Goal: Task Accomplishment & Management: Understand process/instructions

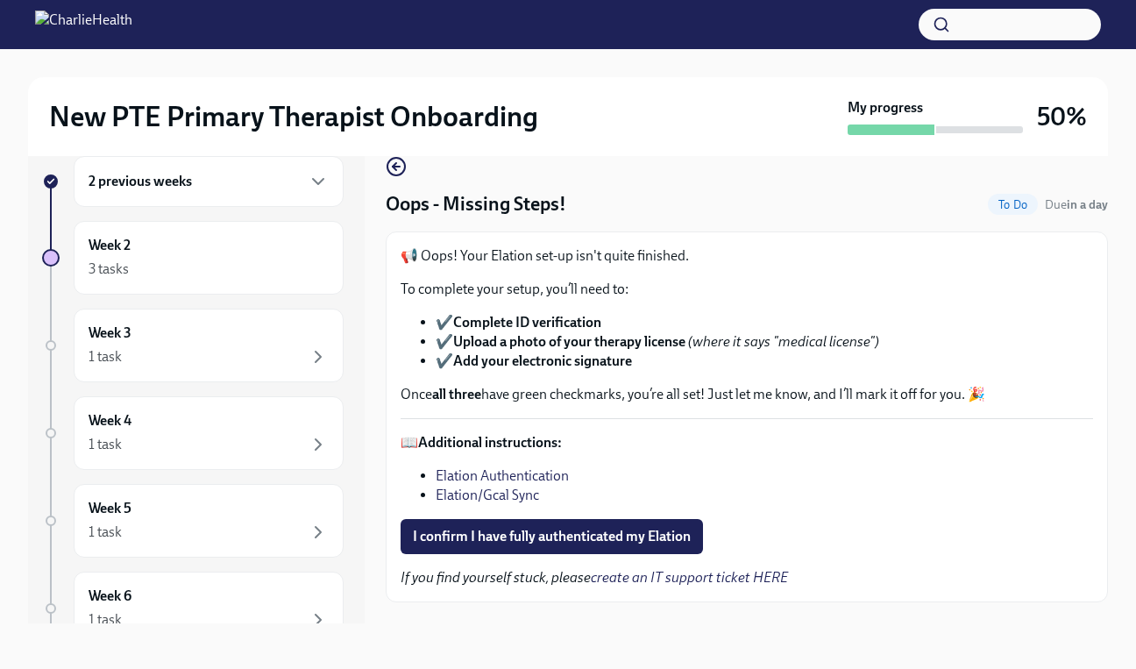
scroll to position [32, 0]
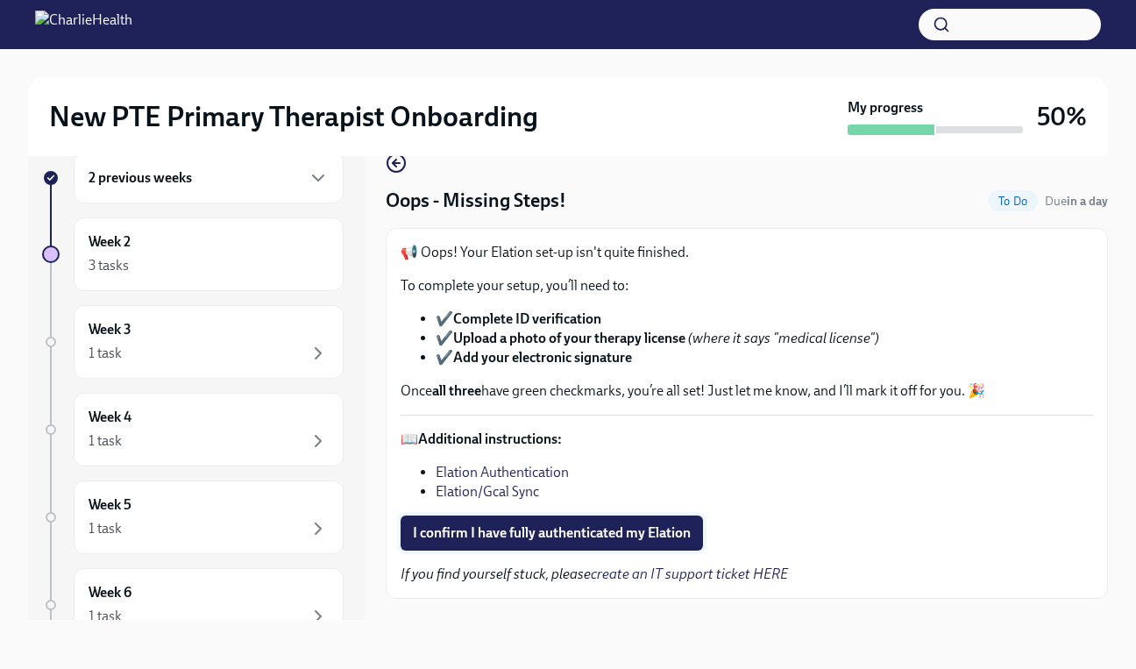
click at [537, 537] on span "I confirm I have fully authenticated my Elation" at bounding box center [552, 533] width 278 height 18
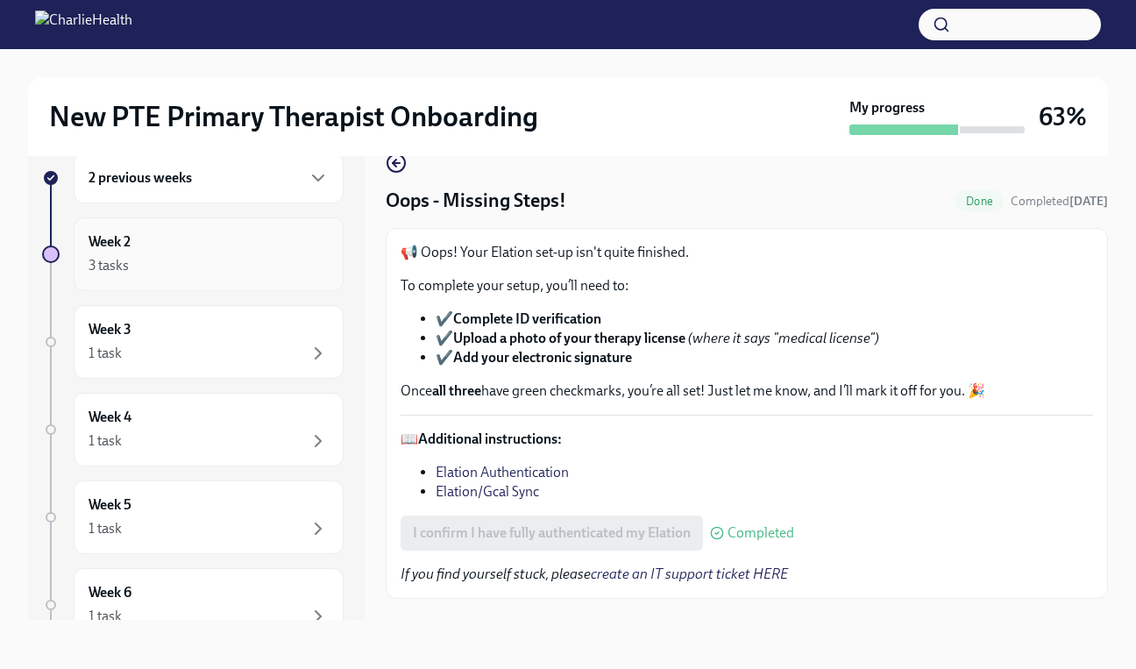
click at [211, 265] on div "3 tasks" at bounding box center [209, 265] width 240 height 21
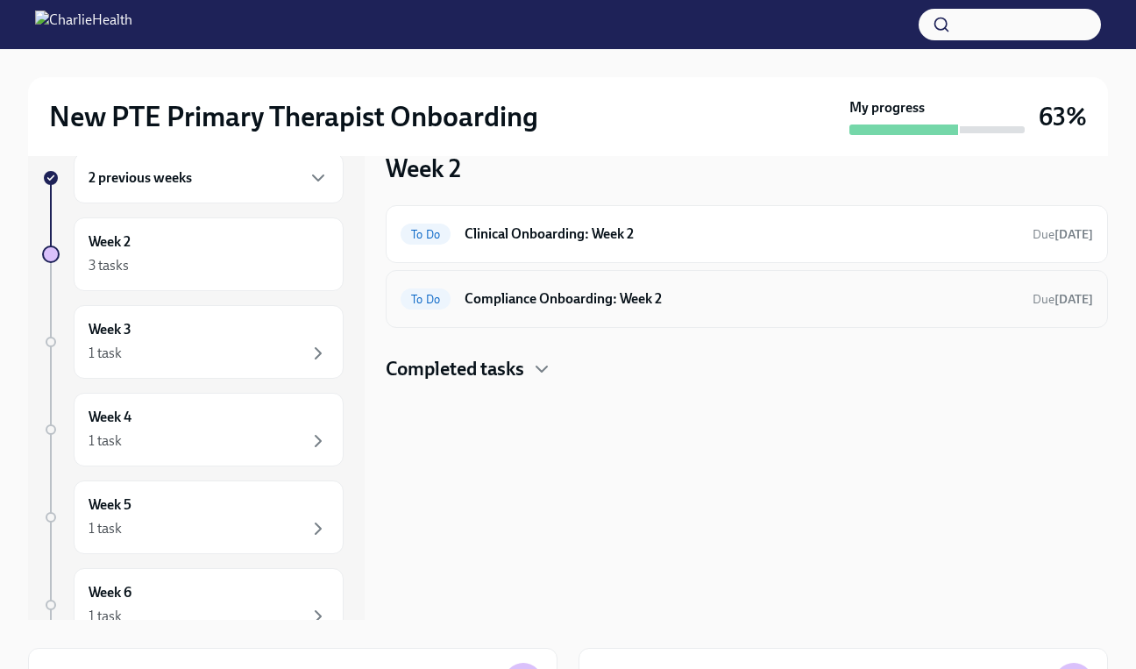
click at [624, 303] on h6 "Compliance Onboarding: Week 2" at bounding box center [742, 298] width 554 height 19
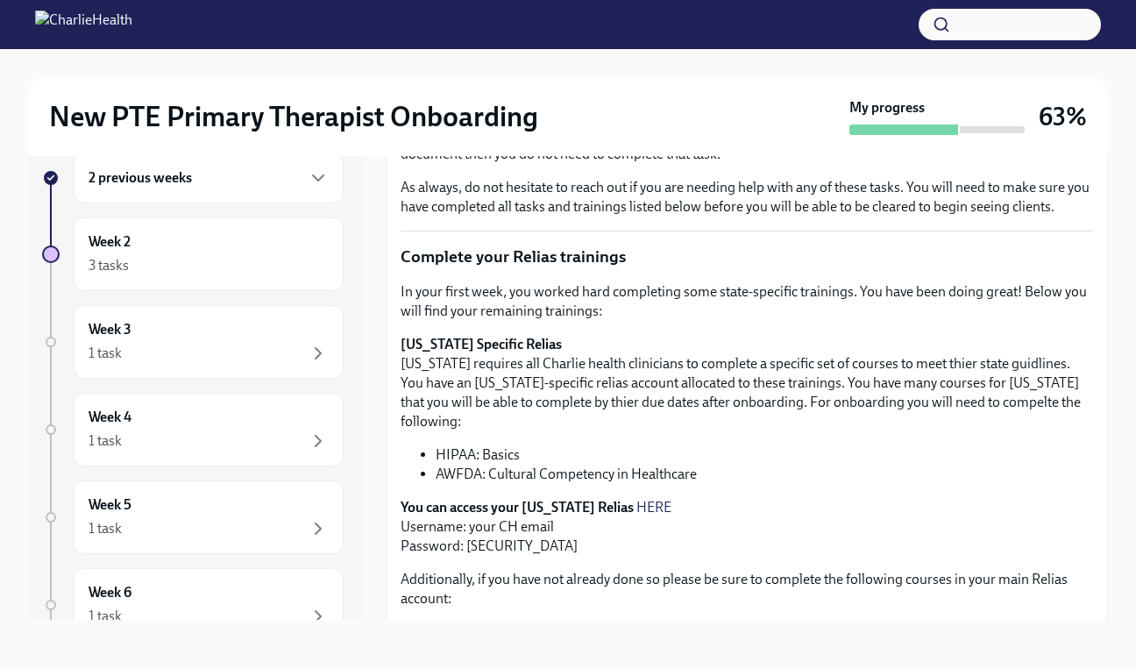
scroll to position [85, 0]
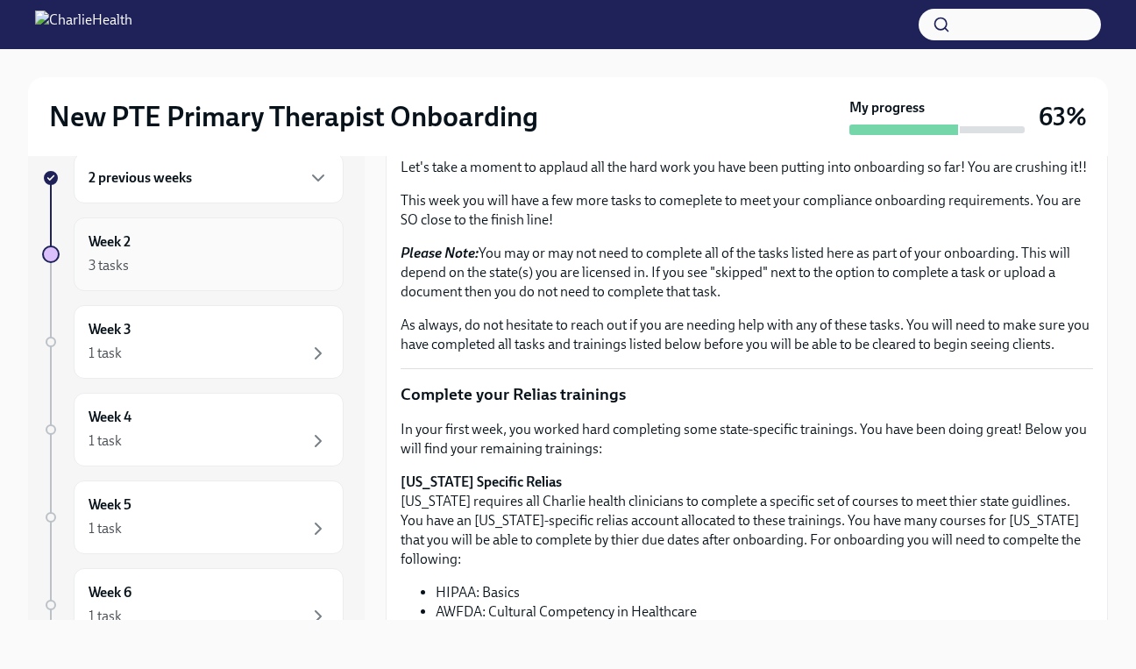
click at [183, 252] on div "Week 2 3 tasks" at bounding box center [209, 254] width 240 height 44
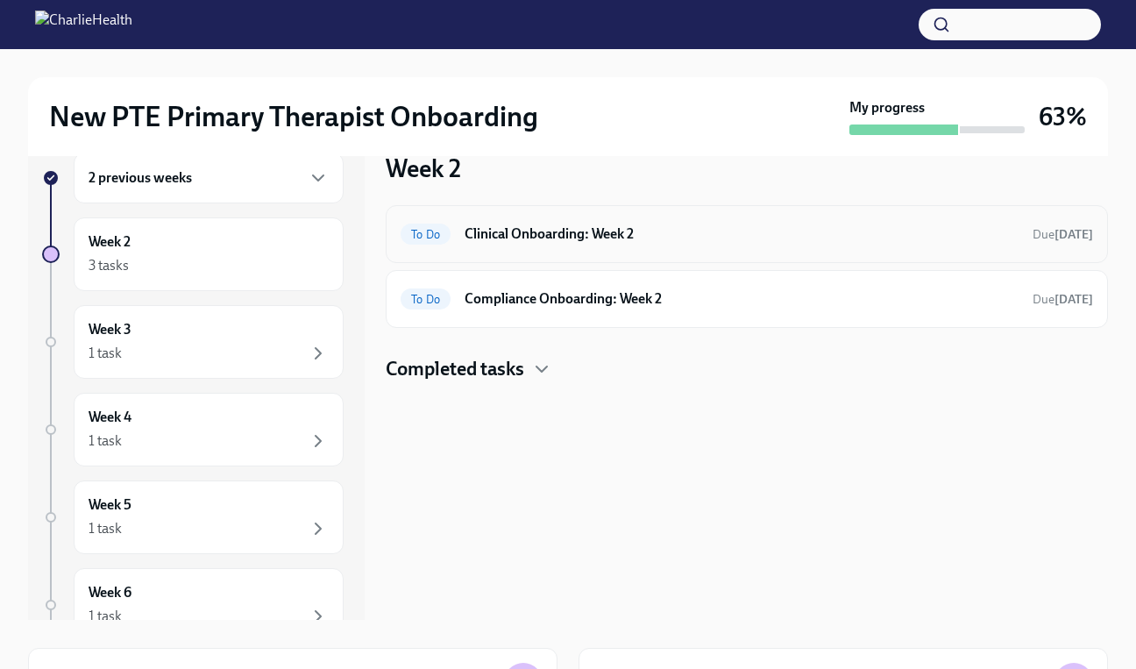
click at [579, 237] on h6 "Clinical Onboarding: Week 2" at bounding box center [742, 233] width 554 height 19
